Goal: Navigation & Orientation: Find specific page/section

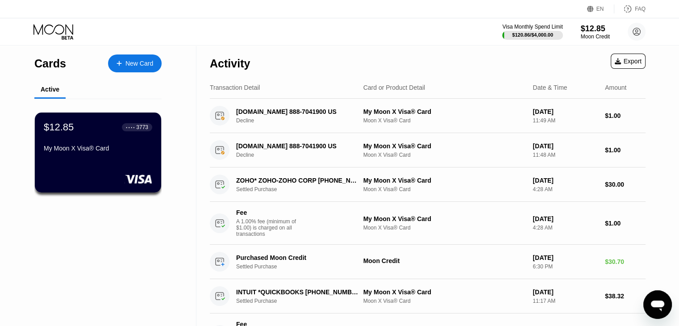
click at [54, 34] on icon at bounding box center [54, 32] width 42 height 16
click at [66, 33] on icon at bounding box center [53, 29] width 40 height 10
click at [46, 24] on icon at bounding box center [54, 32] width 42 height 16
click at [63, 33] on icon at bounding box center [54, 32] width 42 height 16
click at [635, 33] on icon at bounding box center [636, 31] width 5 height 5
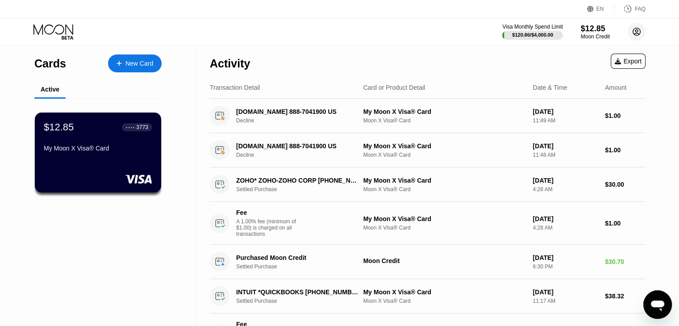
click at [635, 33] on icon at bounding box center [636, 31] width 5 height 5
click at [636, 27] on circle at bounding box center [636, 32] width 18 height 18
click at [639, 33] on icon at bounding box center [637, 32] width 8 height 8
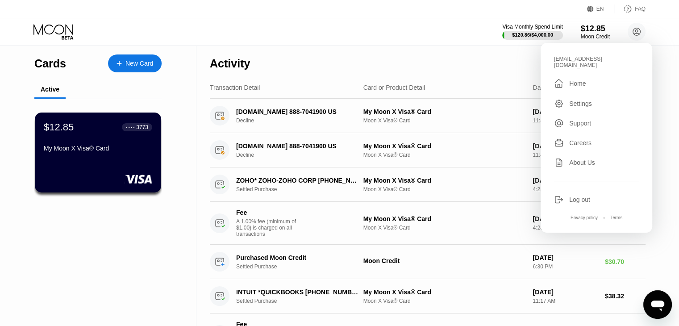
click at [598, 78] on div " Home" at bounding box center [596, 83] width 85 height 11
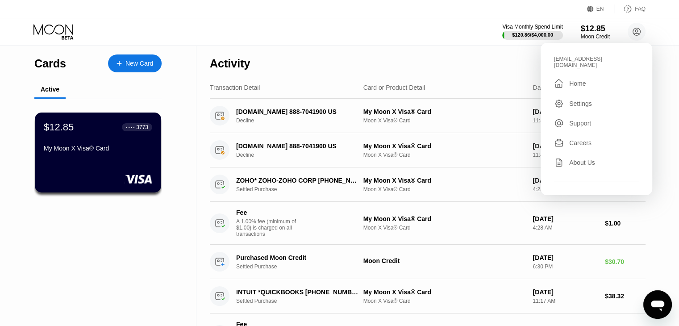
click at [598, 78] on div "EN Language Select an item Save FAQ Visa Monthly Spend Limit $120.86 / $4,000.0…" at bounding box center [339, 163] width 679 height 326
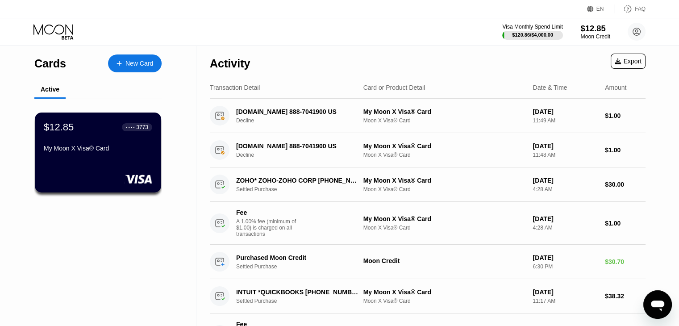
click at [587, 34] on div "Moon Credit" at bounding box center [595, 36] width 30 height 6
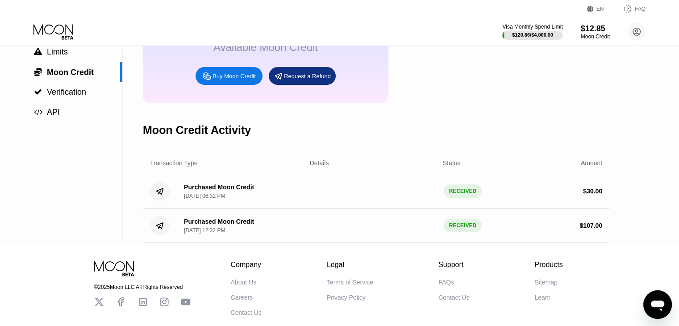
scroll to position [89, 0]
